Goal: Task Accomplishment & Management: Complete application form

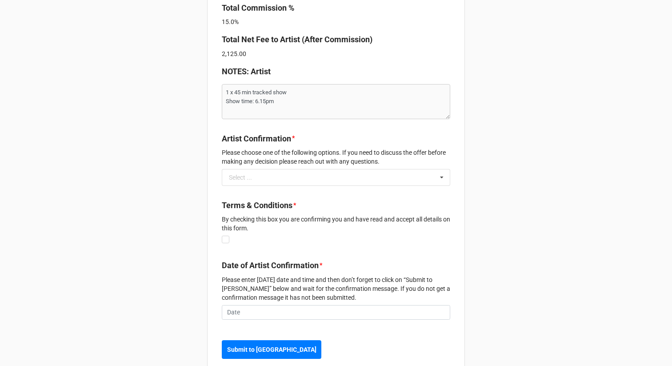
scroll to position [780, 0]
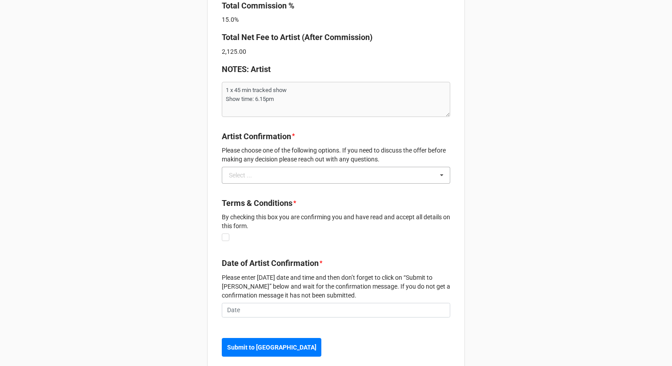
click at [249, 172] on div "Select ..." at bounding box center [240, 175] width 23 height 6
click at [254, 183] on div "Yes I confirm this offer and have marked it in my diary." at bounding box center [335, 191] width 227 height 16
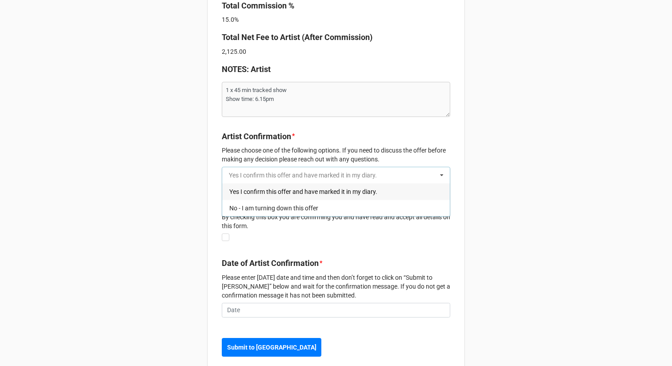
type textarea "x"
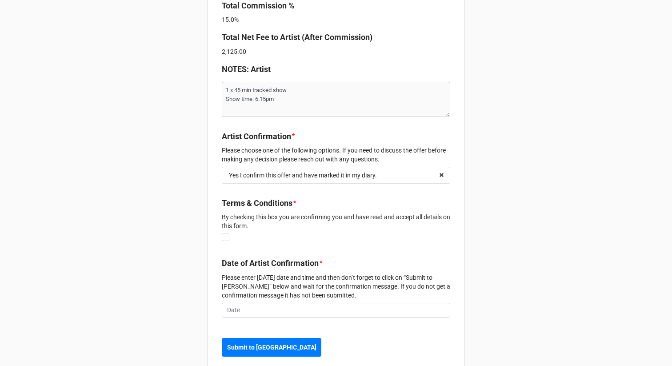
click at [222, 233] on label at bounding box center [226, 233] width 8 height 0
checkbox input "true"
type textarea "x"
click at [258, 303] on input "text" at bounding box center [336, 310] width 228 height 15
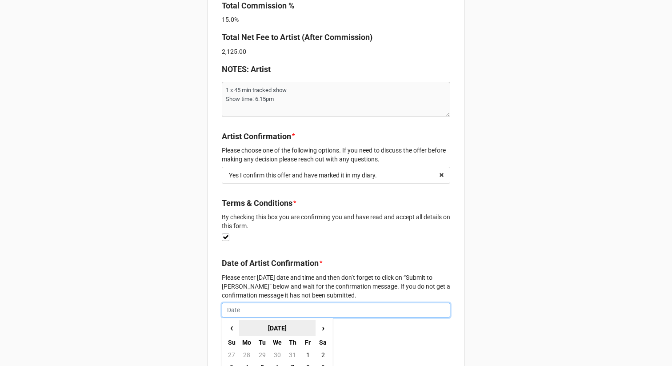
scroll to position [820, 0]
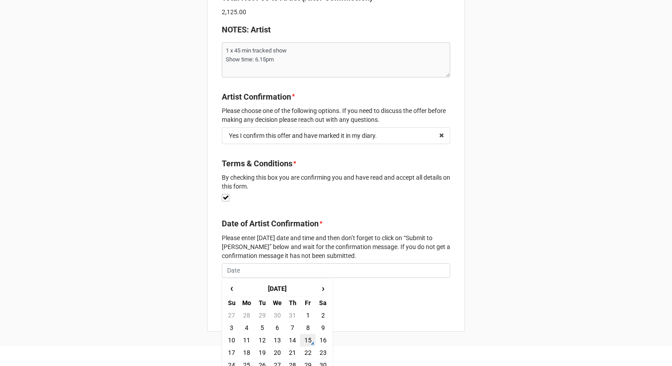
click at [306, 334] on td "15" at bounding box center [307, 340] width 15 height 12
type input "[DATE]"
type textarea "x"
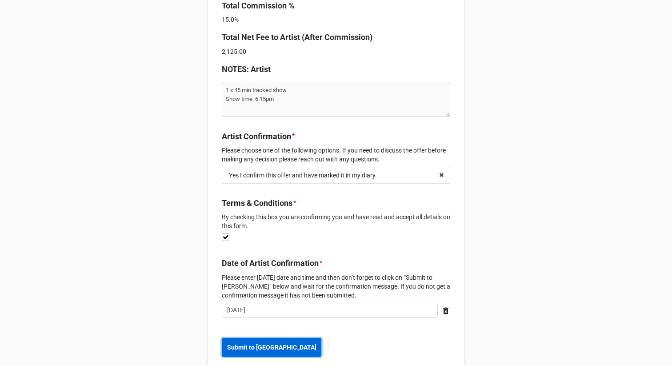
click at [258, 343] on b "Submit to [GEOGRAPHIC_DATA]" at bounding box center [271, 347] width 89 height 9
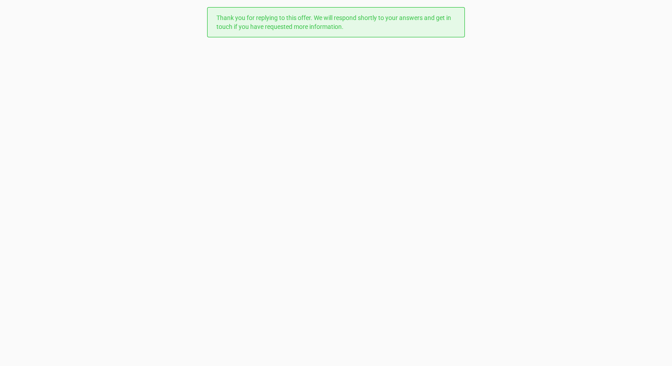
scroll to position [0, 0]
